Goal: Navigation & Orientation: Find specific page/section

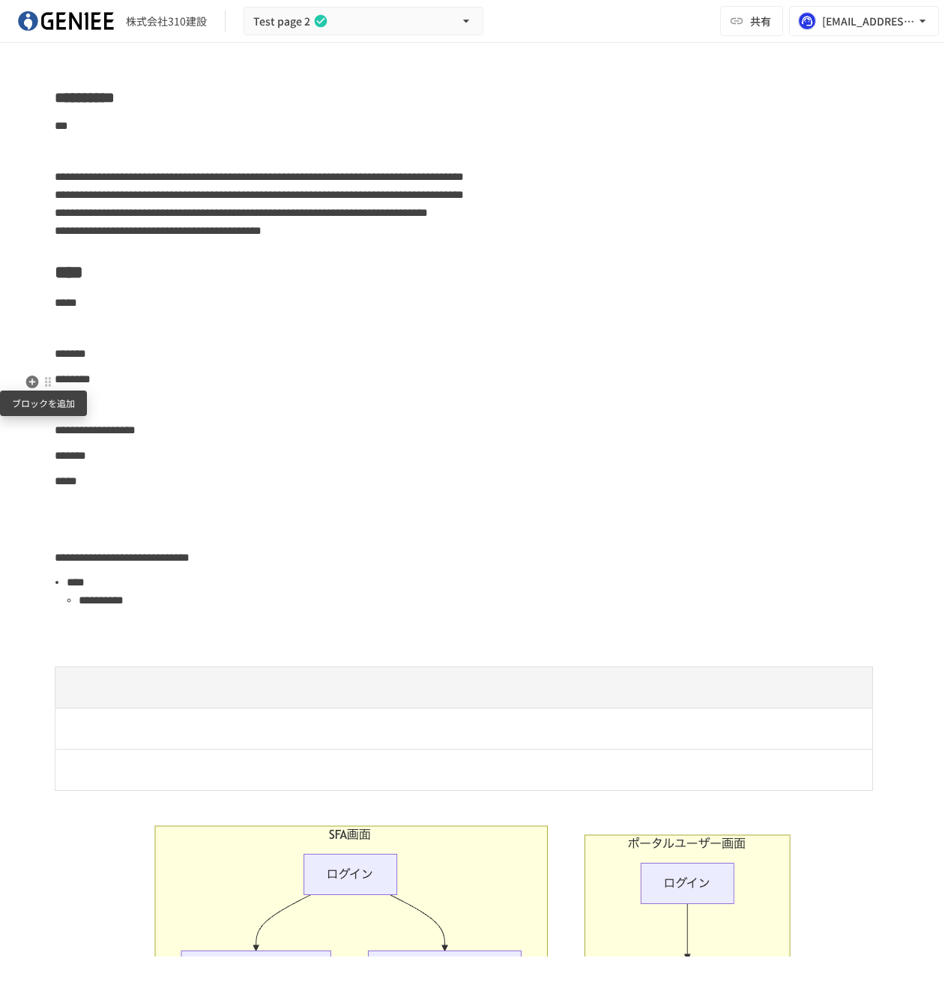
click at [36, 388] on icon "button" at bounding box center [32, 381] width 15 height 15
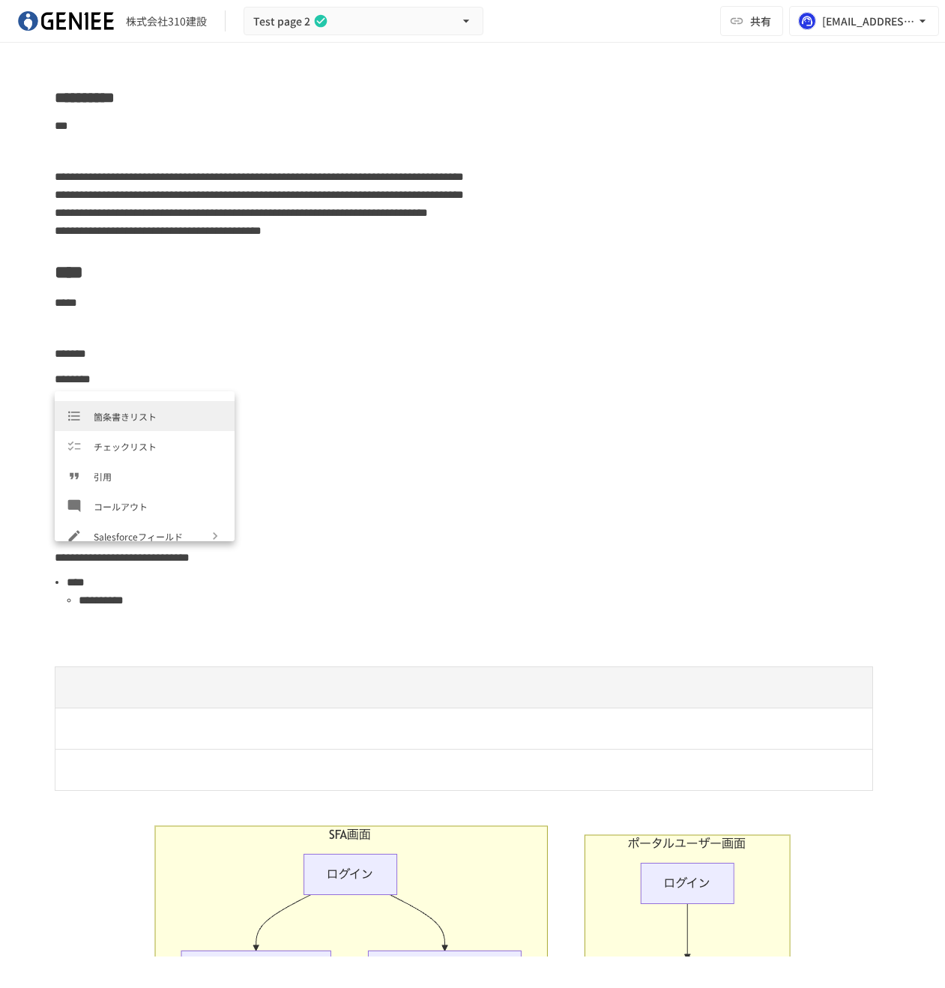
scroll to position [172, 0]
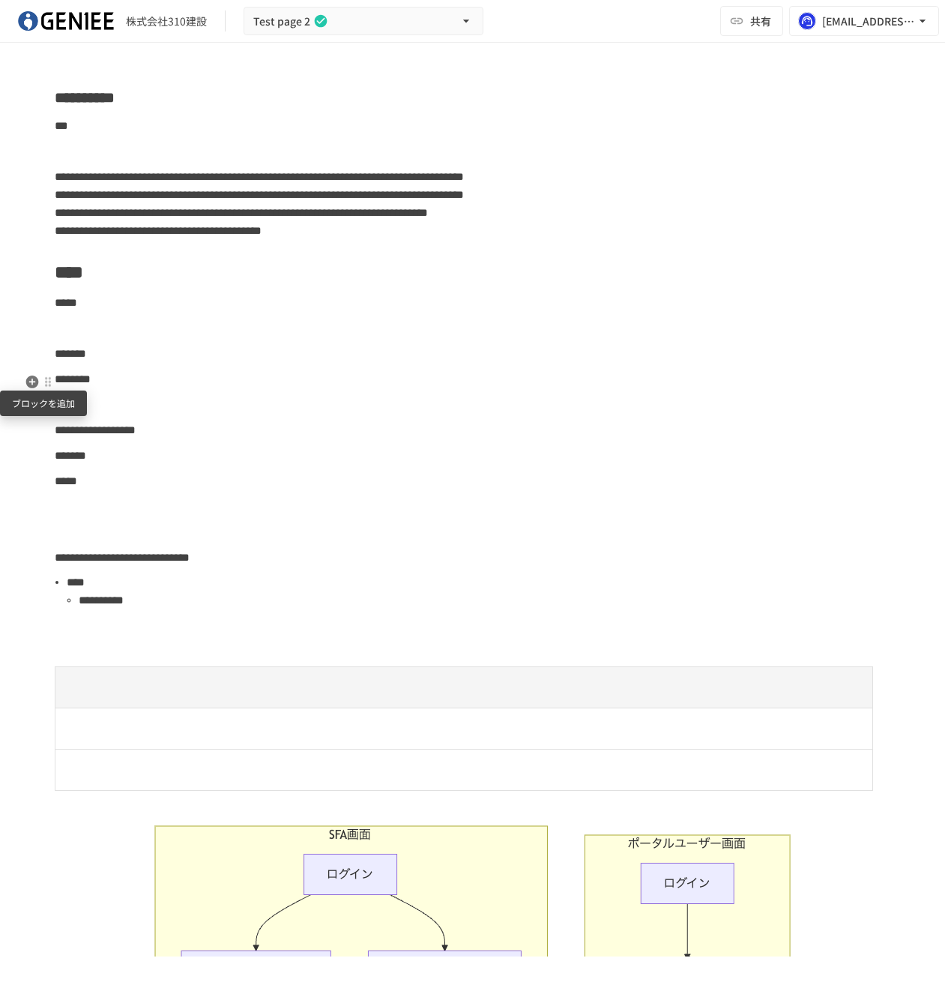
click at [35, 382] on icon "button" at bounding box center [31, 382] width 13 height 13
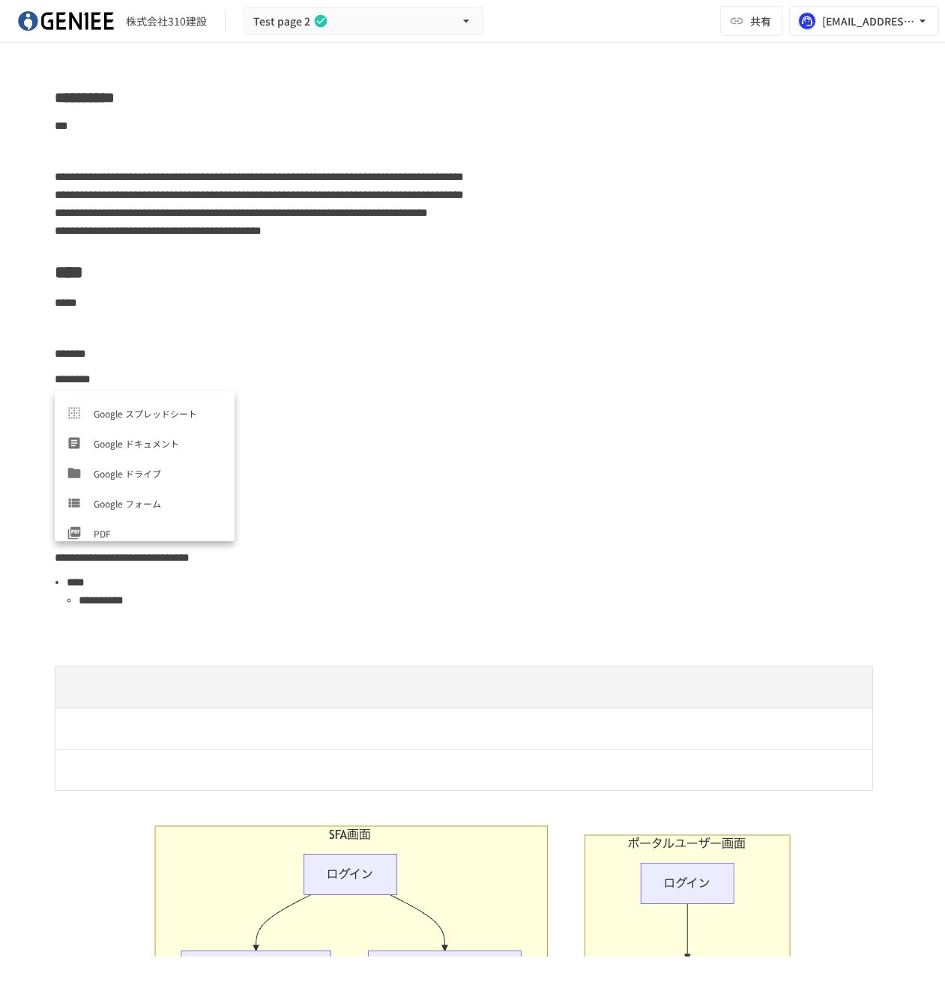
scroll to position [540, 0]
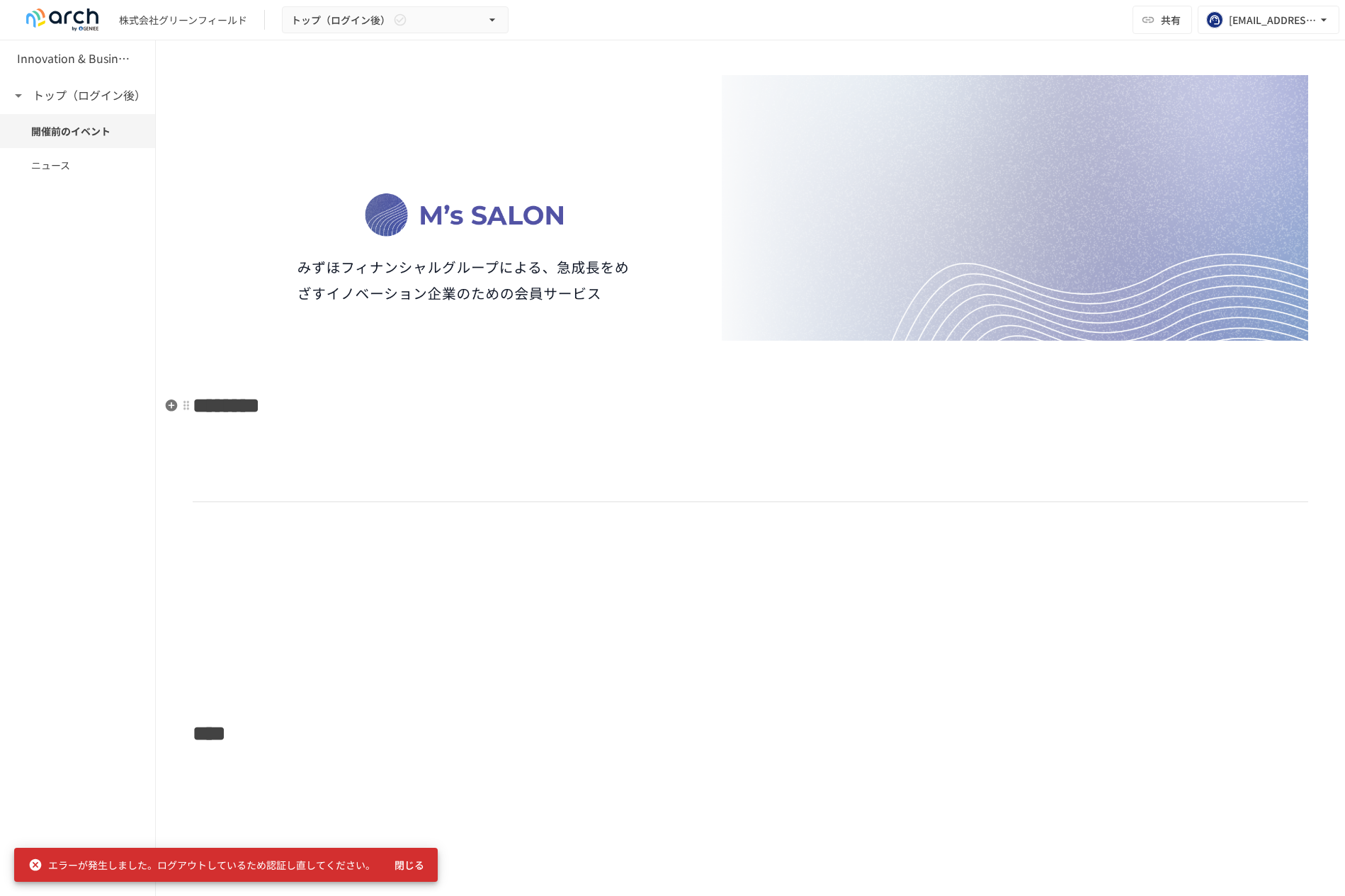
scroll to position [281, 0]
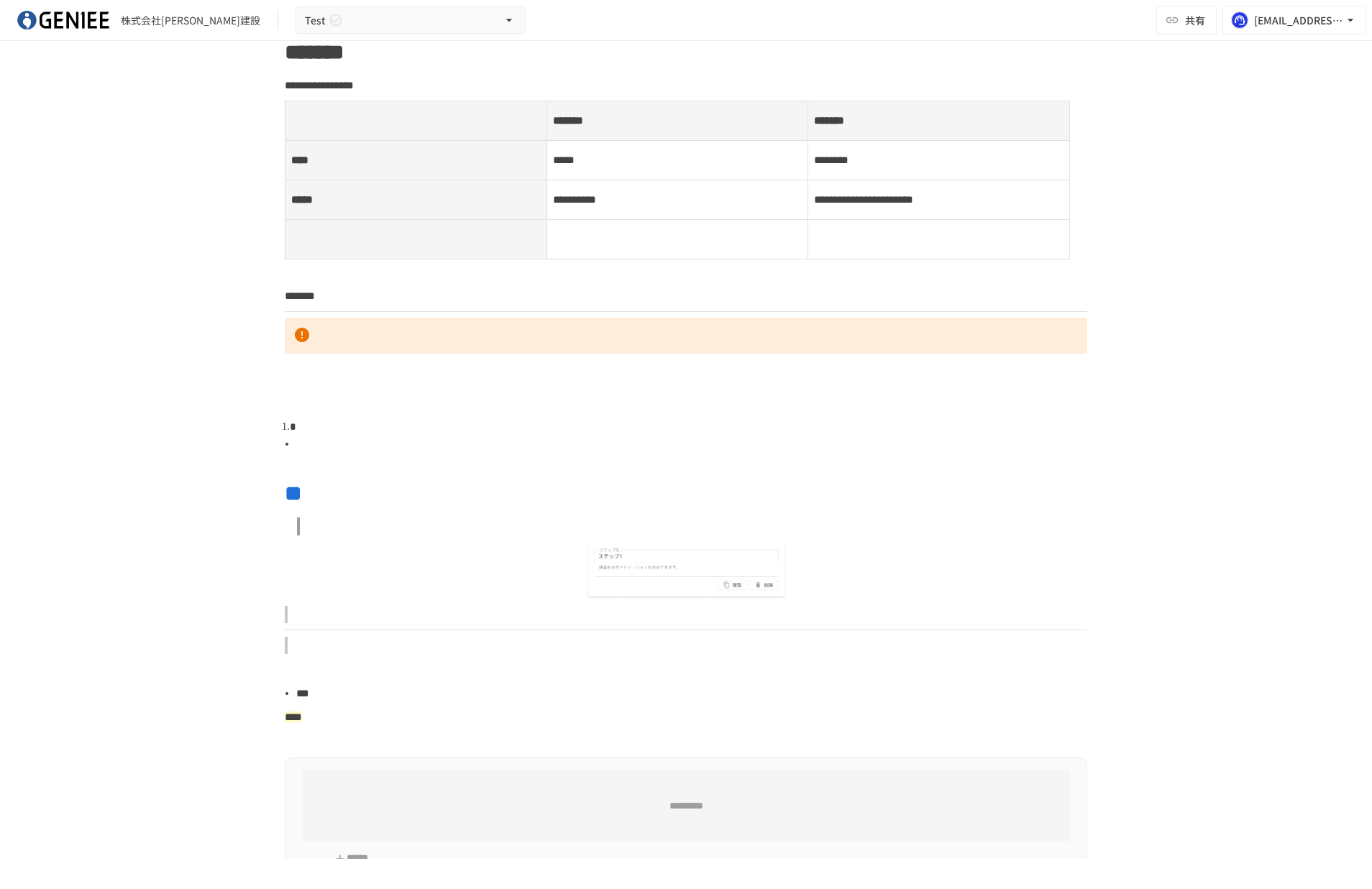
scroll to position [82, 0]
